Goal: Information Seeking & Learning: Learn about a topic

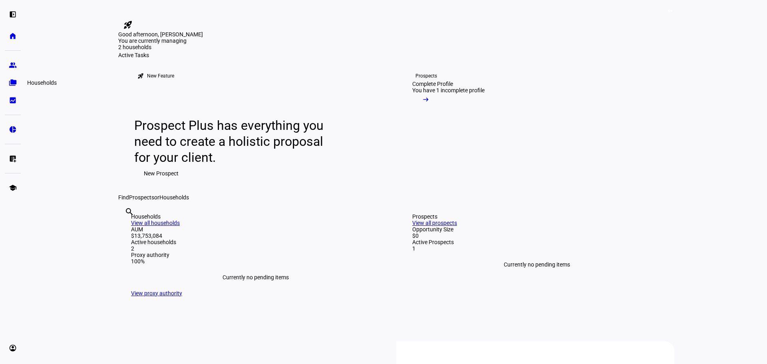
click at [13, 87] on link "folder_copy Households" at bounding box center [13, 83] width 16 height 16
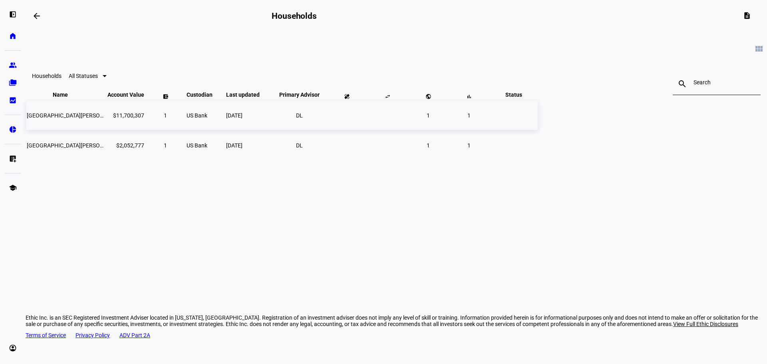
click at [159, 119] on span "[GEOGRAPHIC_DATA][PERSON_NAME] Nat Hist-ethic" at bounding box center [93, 115] width 132 height 6
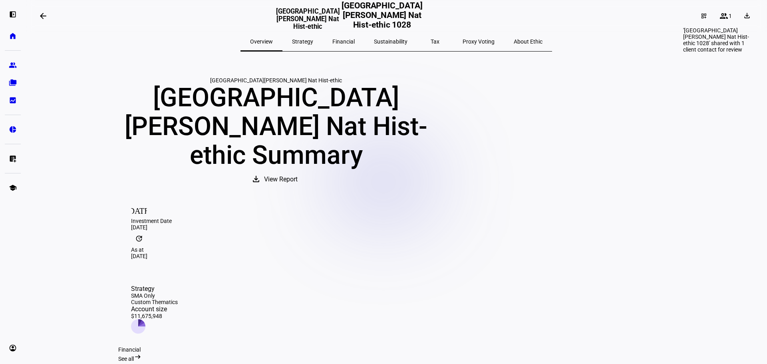
click at [719, 18] on mat-icon "group" at bounding box center [724, 16] width 10 height 10
click at [720, 20] on mat-icon "group" at bounding box center [724, 16] width 10 height 10
click at [701, 15] on mat-icon "dashboard_customize" at bounding box center [704, 16] width 6 height 6
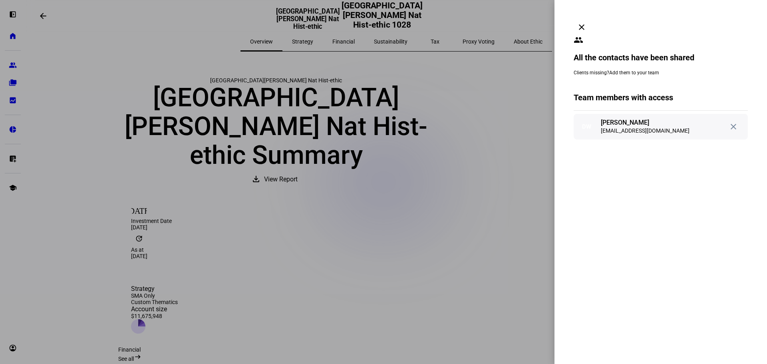
click at [729, 122] on mat-icon "close" at bounding box center [734, 127] width 10 height 10
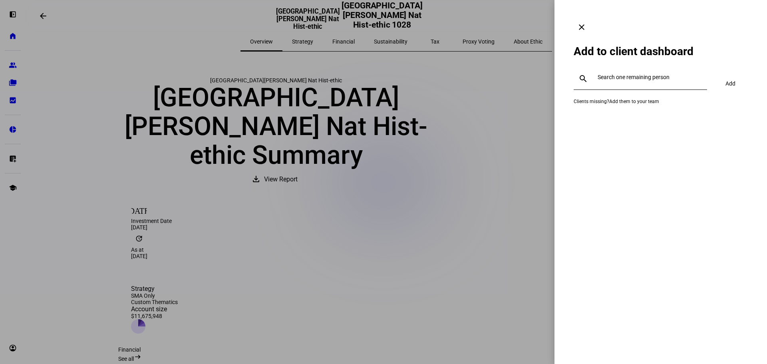
click at [638, 99] on link "Add them to your team" at bounding box center [634, 102] width 50 height 6
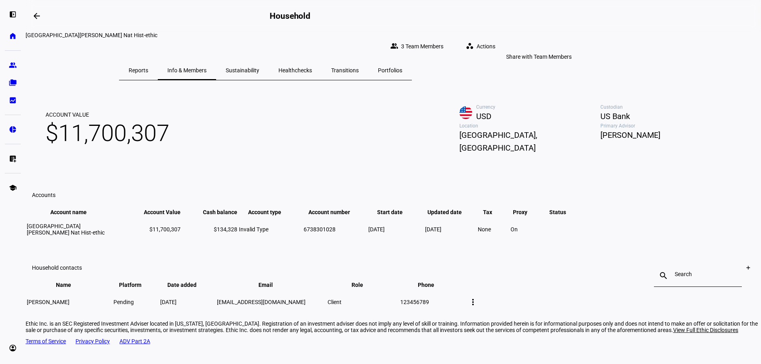
click at [444, 41] on span "3 Team Members" at bounding box center [422, 46] width 42 height 16
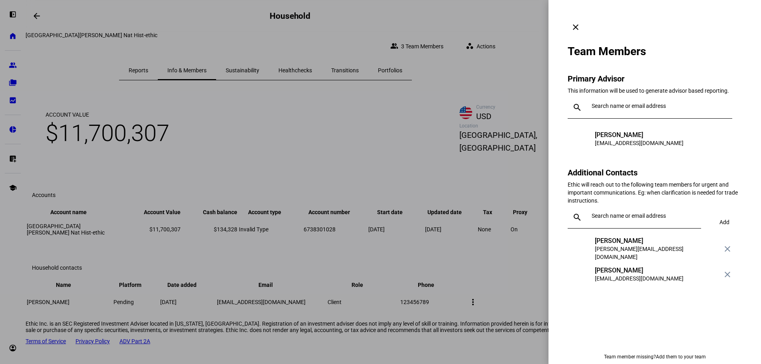
click at [581, 22] on mat-icon "clear" at bounding box center [576, 27] width 10 height 10
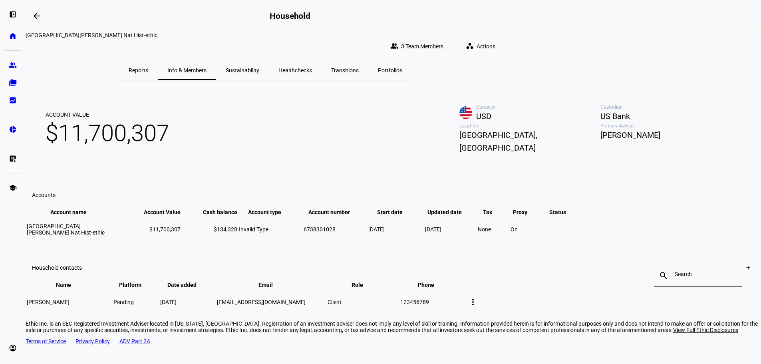
click at [495, 42] on span "Actions" at bounding box center [486, 46] width 19 height 16
click at [15, 79] on div at bounding box center [380, 182] width 761 height 364
click at [15, 82] on eth-mat-symbol "folder_copy" at bounding box center [13, 83] width 8 height 8
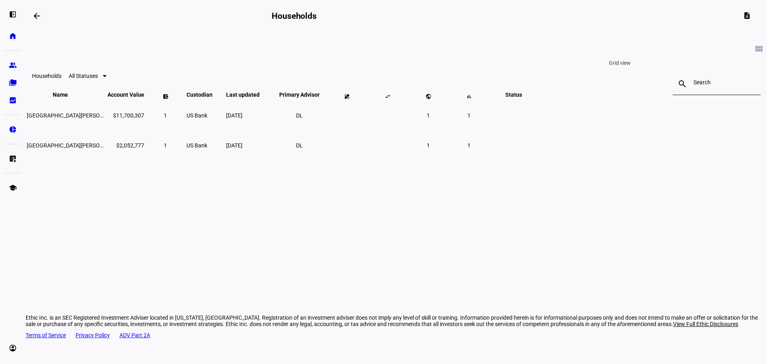
click at [754, 52] on mat-icon "view_module" at bounding box center [759, 49] width 10 height 10
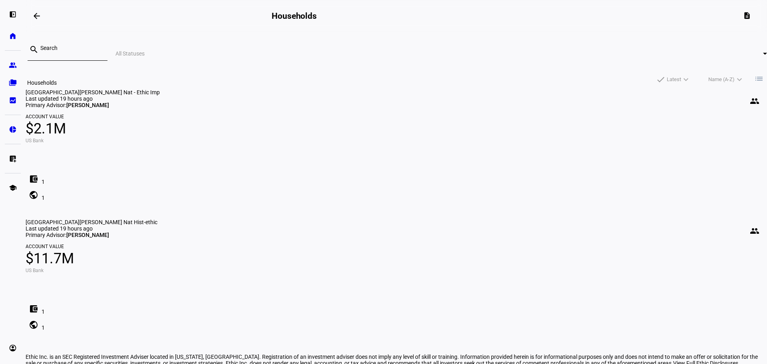
click at [12, 81] on eth-mat-symbol "folder_copy" at bounding box center [13, 83] width 8 height 8
click at [109, 108] on span "[PERSON_NAME]" at bounding box center [87, 105] width 43 height 6
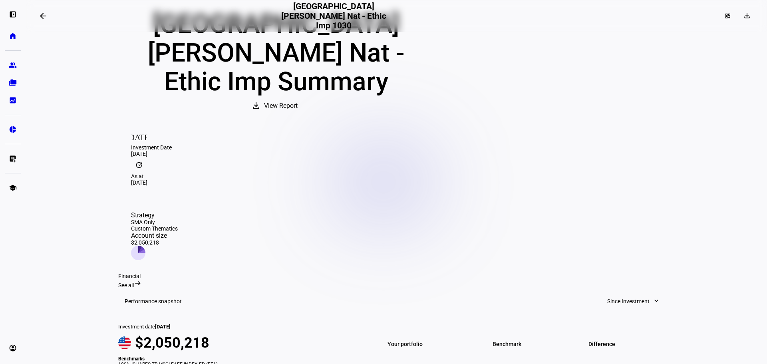
scroll to position [80, 0]
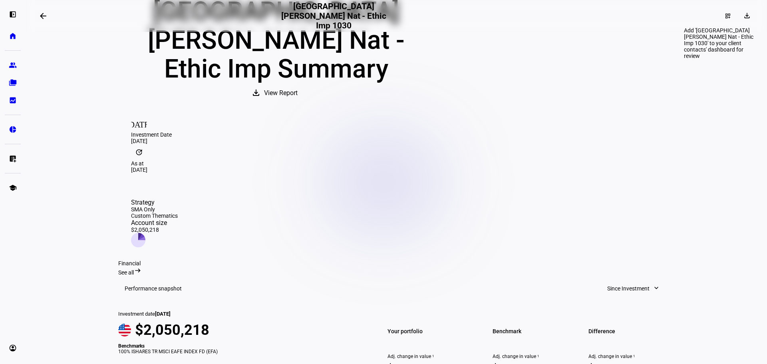
click at [719, 15] on div "dashboard_customize" at bounding box center [728, 16] width 18 height 13
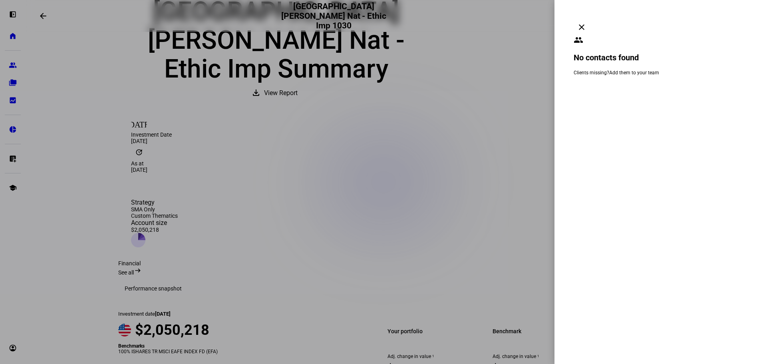
click at [587, 22] on mat-icon "clear" at bounding box center [582, 27] width 10 height 10
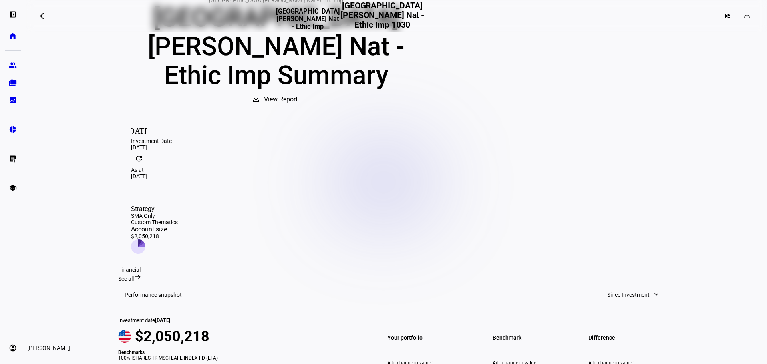
scroll to position [93, 0]
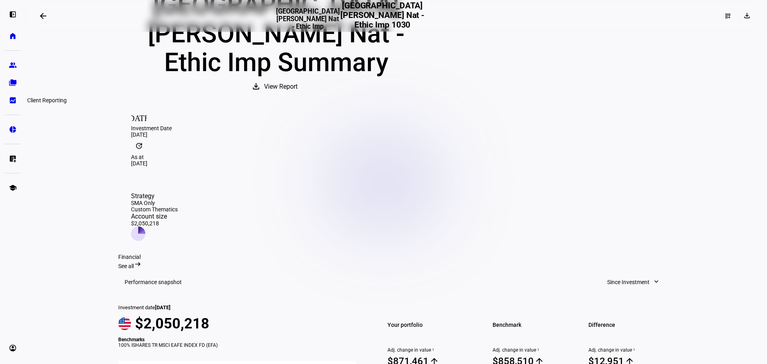
click at [14, 101] on eth-mat-symbol "bid_landscape" at bounding box center [13, 100] width 8 height 8
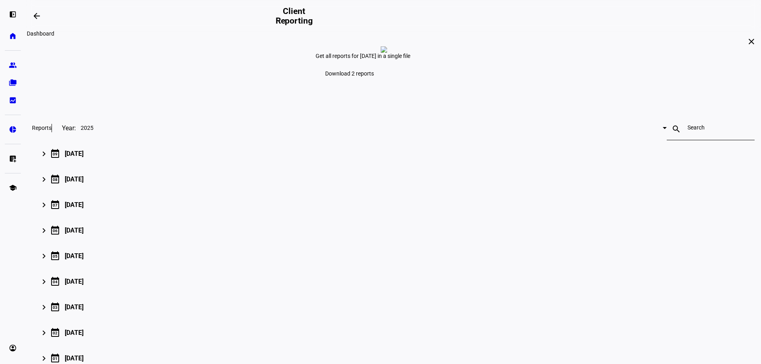
click at [32, 14] on span at bounding box center [36, 15] width 19 height 19
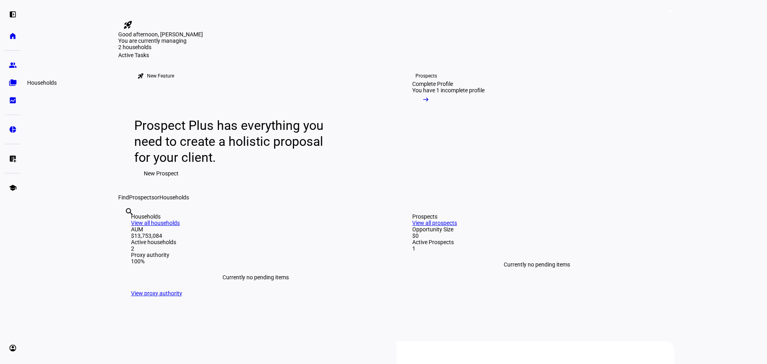
click at [16, 79] on eth-mat-symbol "folder_copy" at bounding box center [13, 83] width 8 height 8
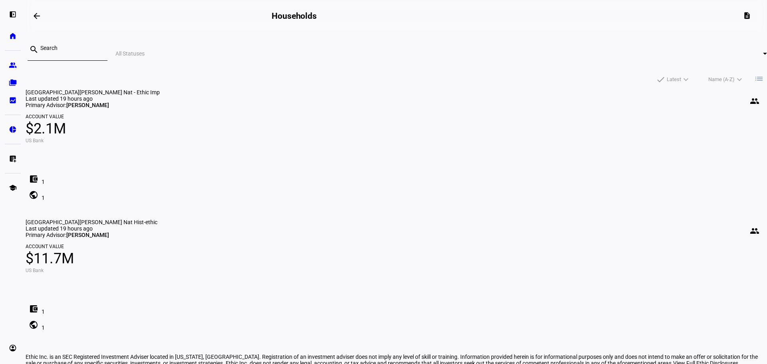
click at [160, 93] on span "[GEOGRAPHIC_DATA][PERSON_NAME] Nat - Ethic Imp" at bounding box center [93, 92] width 134 height 6
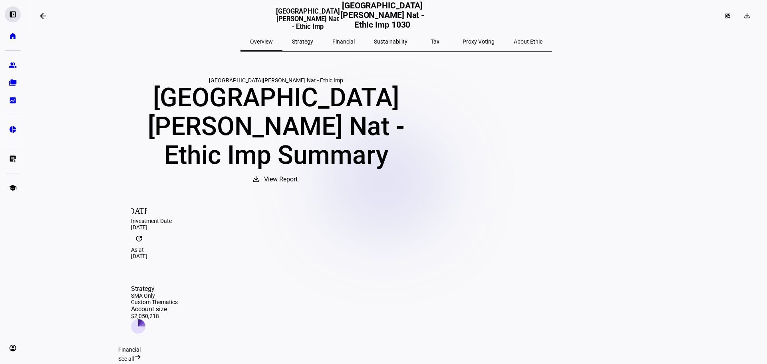
click at [14, 13] on eth-mat-symbol "left_panel_open" at bounding box center [13, 14] width 8 height 8
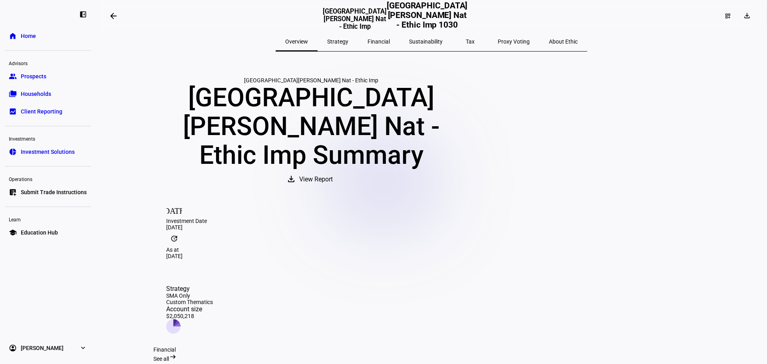
click at [38, 77] on span "Prospects" at bounding box center [34, 76] width 26 height 8
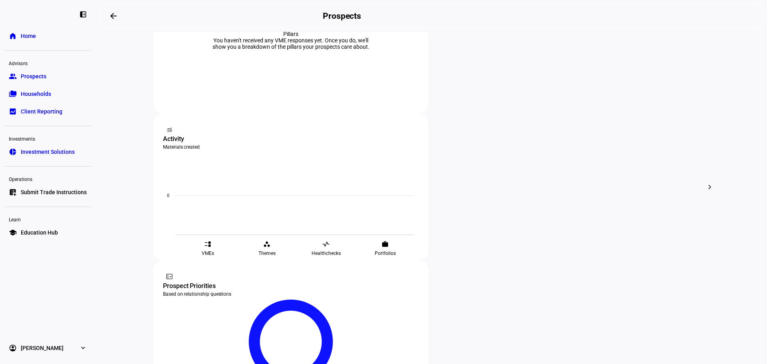
scroll to position [241, 0]
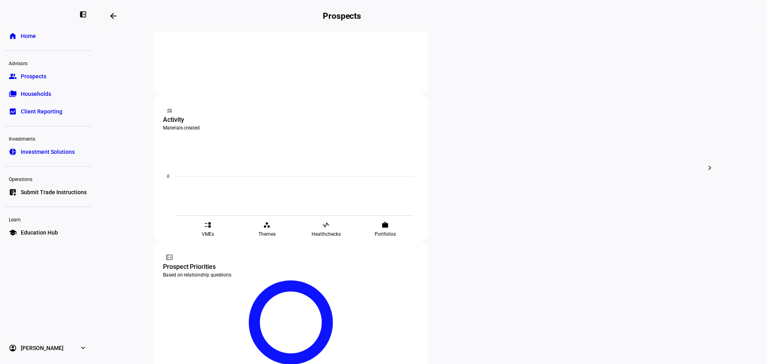
click at [39, 91] on span "Households" at bounding box center [36, 94] width 30 height 8
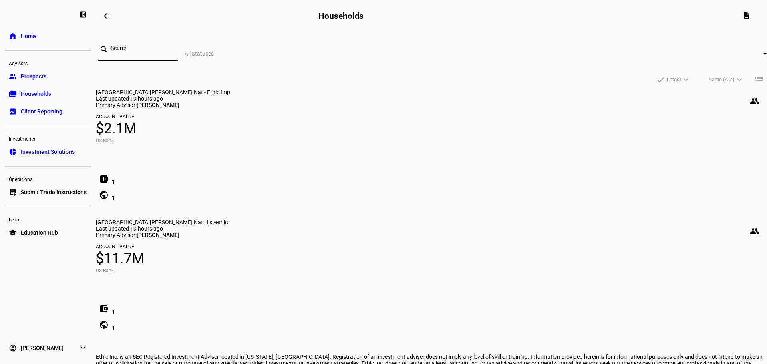
click at [66, 235] on link "school Education Hub" at bounding box center [48, 233] width 86 height 16
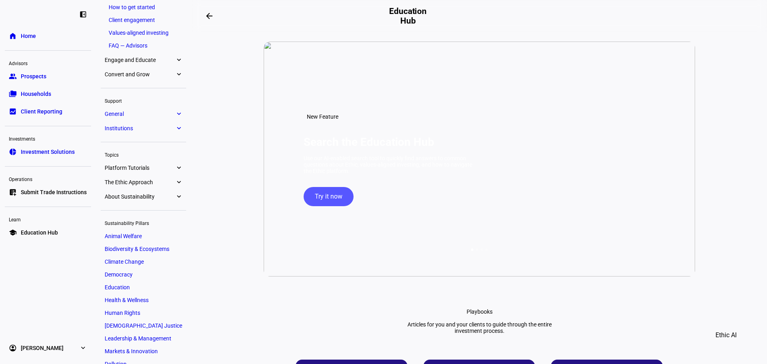
scroll to position [80, 0]
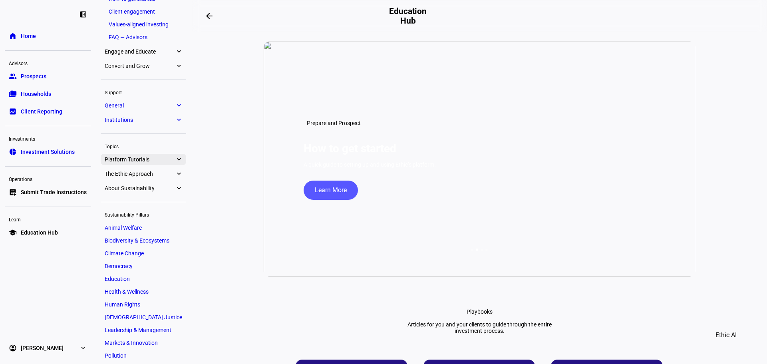
click at [176, 161] on eth-mat-symbol "expand_more" at bounding box center [178, 159] width 7 height 8
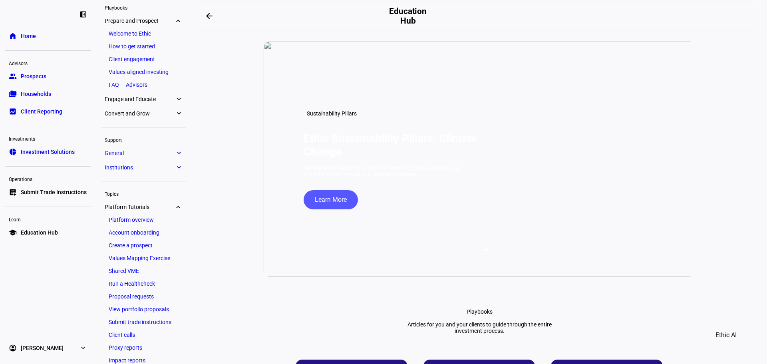
scroll to position [30, 0]
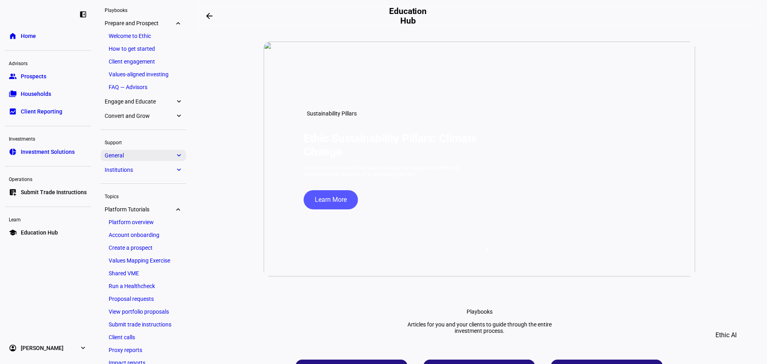
click at [171, 157] on span "General" at bounding box center [140, 155] width 70 height 6
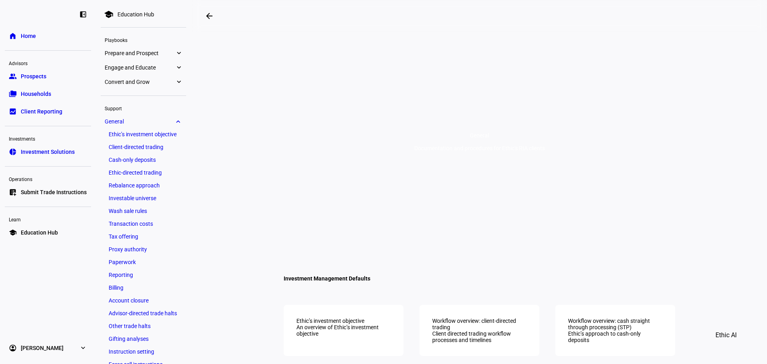
click at [54, 96] on link "folder_copy Households" at bounding box center [48, 94] width 86 height 16
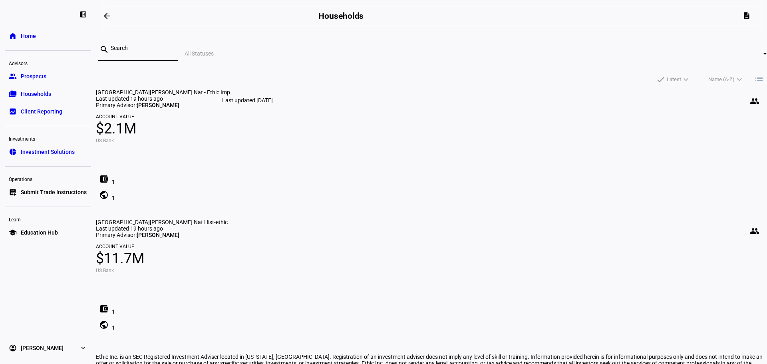
click at [248, 96] on div "Last updated [DATE]" at bounding box center [247, 101] width 57 height 10
click at [230, 89] on span "[GEOGRAPHIC_DATA][PERSON_NAME] Nat - Ethic Imp" at bounding box center [163, 92] width 134 height 6
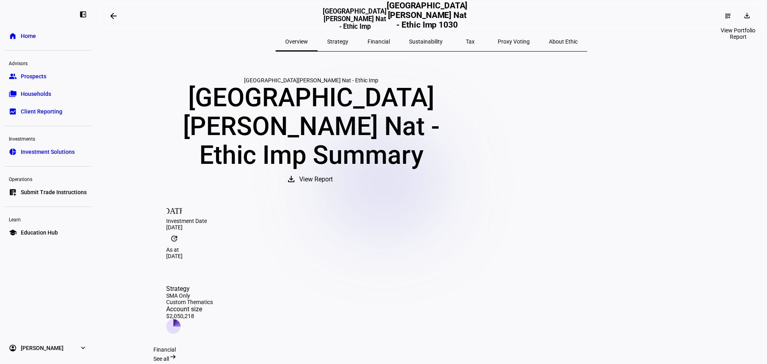
click at [743, 17] on mat-icon "download" at bounding box center [747, 16] width 8 height 8
click at [726, 15] on div at bounding box center [383, 182] width 767 height 364
click at [725, 16] on mat-icon "dashboard_customize" at bounding box center [728, 16] width 6 height 6
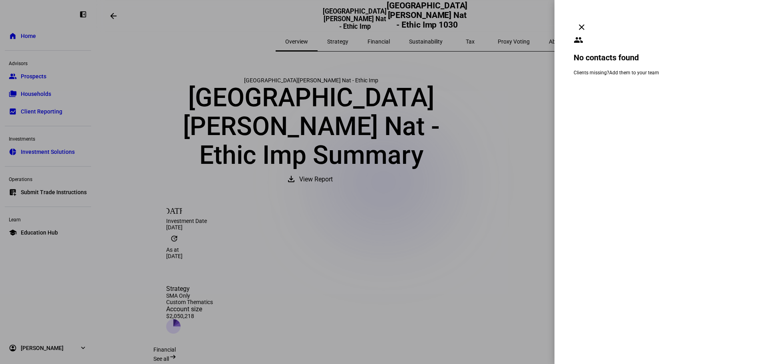
click at [624, 70] on link "Add them to your team" at bounding box center [634, 73] width 50 height 6
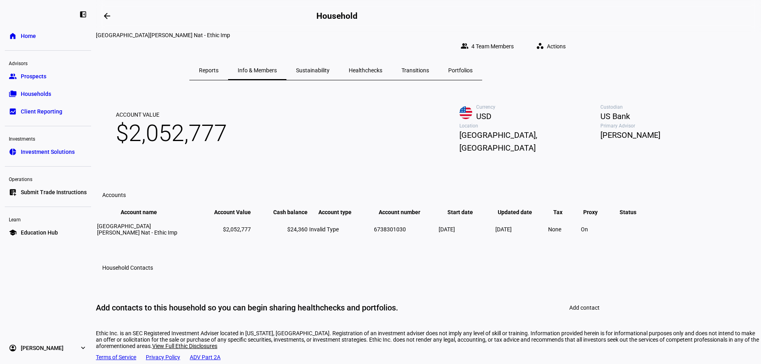
click at [566, 44] on span "Actions" at bounding box center [556, 46] width 19 height 16
click at [567, 44] on div at bounding box center [380, 182] width 761 height 364
click at [514, 40] on span "4 Team Members" at bounding box center [493, 46] width 42 height 16
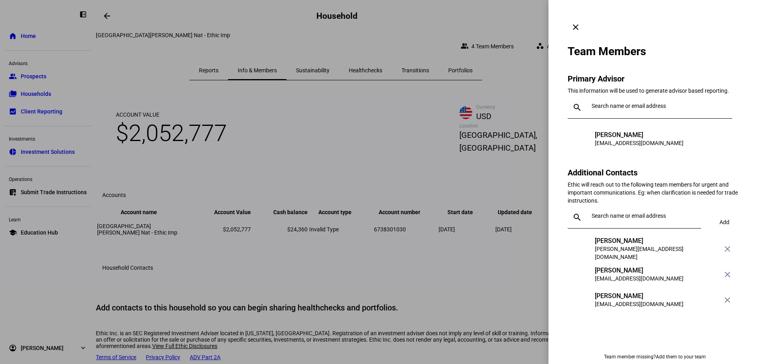
click at [581, 22] on mat-icon "clear" at bounding box center [576, 27] width 10 height 10
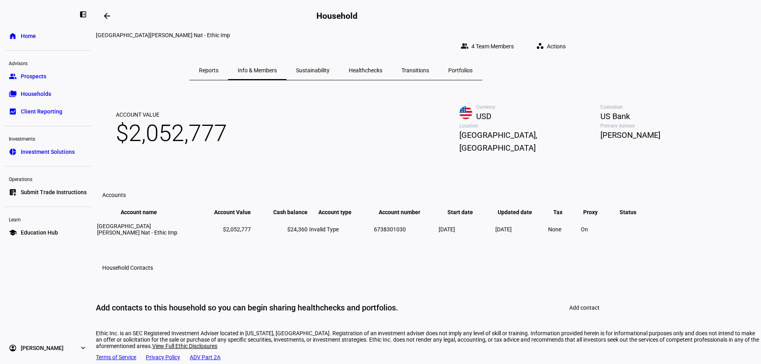
click at [86, 349] on eth-mat-symbol "expand_more" at bounding box center [83, 348] width 8 height 8
click at [219, 68] on span "Reports" at bounding box center [209, 71] width 20 height 6
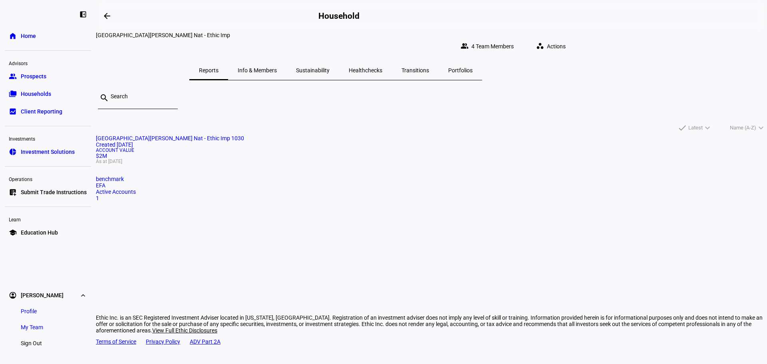
click at [277, 68] on span "Info & Members" at bounding box center [257, 71] width 39 height 6
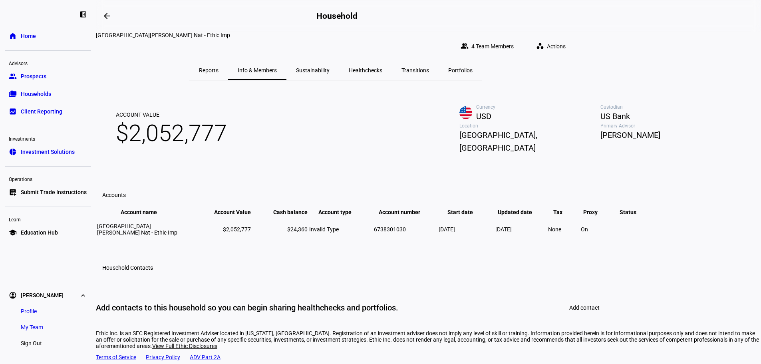
click at [330, 68] on span "Sustainability" at bounding box center [313, 71] width 34 height 6
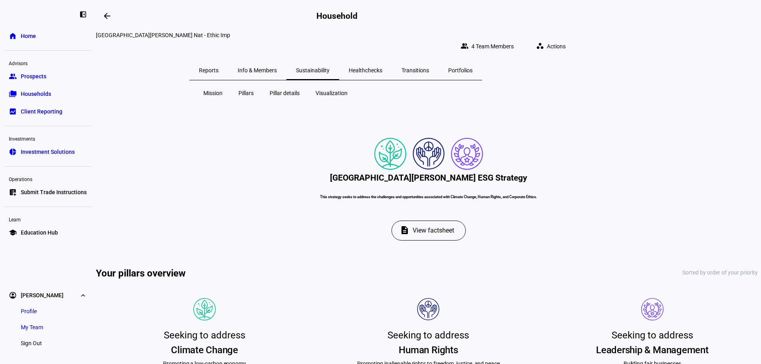
click at [382, 68] on span "Healthchecks" at bounding box center [366, 71] width 34 height 6
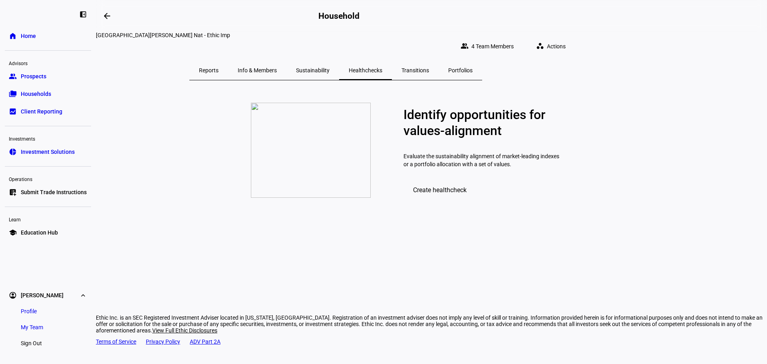
click at [429, 68] on span "Transitions" at bounding box center [416, 70] width 28 height 19
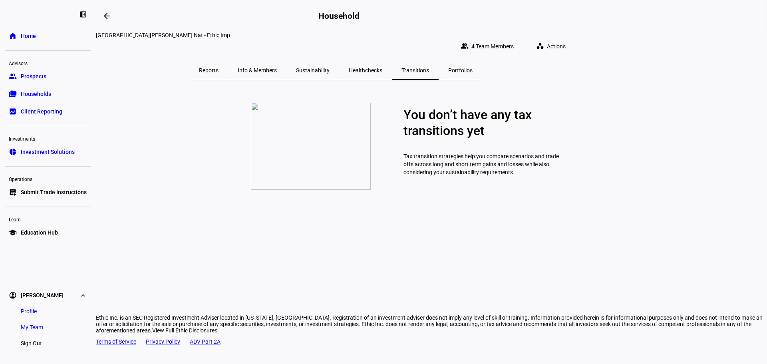
click at [482, 65] on div "Portfolios" at bounding box center [461, 70] width 44 height 19
